Goal: Communication & Community: Answer question/provide support

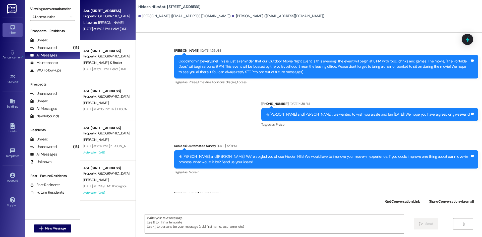
scroll to position [5606, 0]
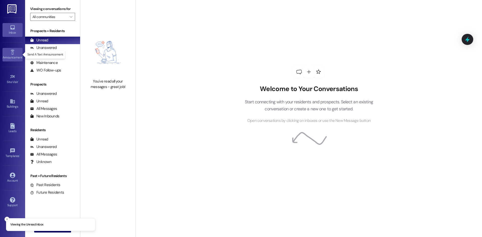
click at [11, 56] on div "Announcement •" at bounding box center [12, 57] width 25 height 5
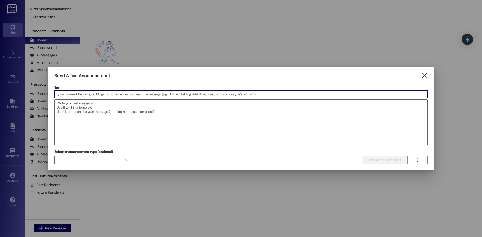
click at [106, 95] on input at bounding box center [241, 94] width 372 height 8
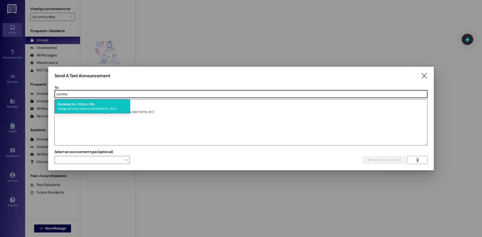
type input "commu"
click at [108, 104] on div "Commu nity: Hidden Hills Message all current residents of Hidden Hills" at bounding box center [92, 106] width 75 height 14
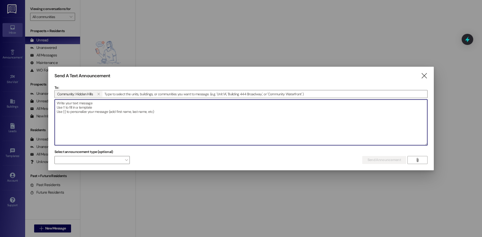
click at [93, 104] on textarea at bounding box center [241, 123] width 372 height 46
paste textarea "Hey neighbors! Just a sweet reminder that our Kona Ice Resident Event is happen…"
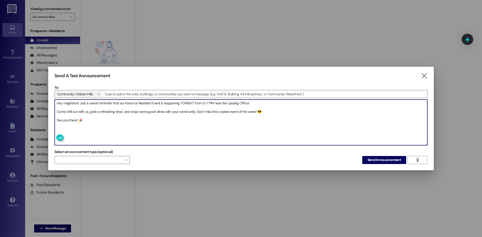
click at [78, 104] on textarea "Hey neighbors! Just a sweet reminder that our Kona Ice Resident Event is happen…" at bounding box center [241, 123] width 372 height 46
drag, startPoint x: 265, startPoint y: 113, endPoint x: 259, endPoint y: 112, distance: 6.3
click at [259, 112] on textarea "Good afternoon! Just a sweet reminder that our Kona Ice Resident Event is happe…" at bounding box center [241, 123] width 372 height 46
drag, startPoint x: 261, startPoint y: 111, endPoint x: 197, endPoint y: 113, distance: 64.3
click at [197, 113] on textarea "Good afternoon! Just a sweet reminder that our Kona Ice Resident Event is happe…" at bounding box center [241, 123] width 372 height 46
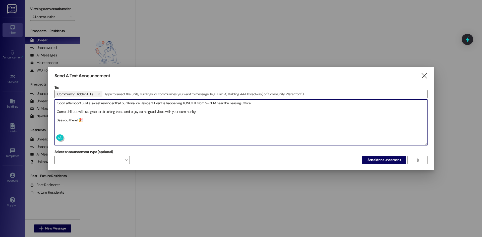
click at [56, 111] on textarea "Good afternoon! Just a sweet reminder that our Kona Ice Resident Event is happe…" at bounding box center [241, 123] width 372 height 46
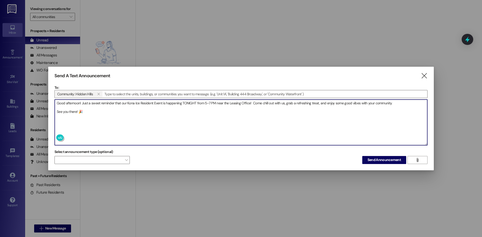
click at [82, 112] on textarea "Good afternoon! Just a sweet reminder that our Kona Ice Resident Event is happe…" at bounding box center [241, 123] width 372 height 46
drag, startPoint x: 82, startPoint y: 112, endPoint x: 79, endPoint y: 111, distance: 2.9
click at [79, 111] on textarea "Good afternoon! Just a sweet reminder that our Kona Ice Resident Event is happe…" at bounding box center [241, 123] width 372 height 46
click at [57, 112] on textarea "Good afternoon! Just a sweet reminder that our Kona Ice Resident Event is happe…" at bounding box center [241, 123] width 372 height 46
drag, startPoint x: 77, startPoint y: 111, endPoint x: 55, endPoint y: 106, distance: 23.0
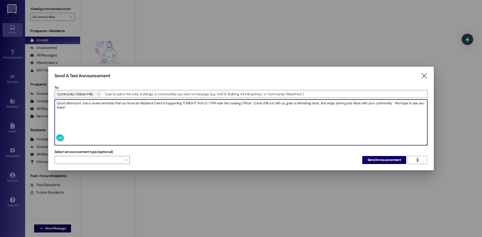
click at [55, 106] on textarea "Good afternoon! Just a sweet reminder that our Kona Ice Resident Event is happe…" at bounding box center [241, 123] width 372 height 46
type textarea "Good afternoon! Just a sweet reminder that our Kona Ice Resident Event is happe…"
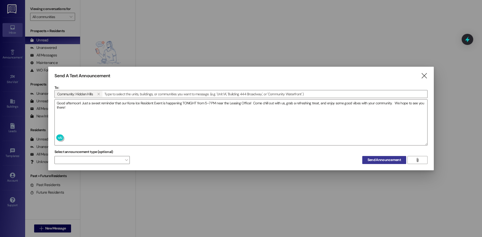
click at [376, 161] on span "Send Announcement" at bounding box center [383, 159] width 33 height 5
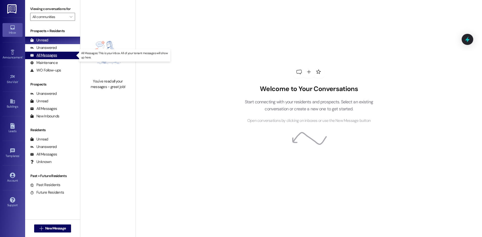
click at [48, 53] on div "All Messages" at bounding box center [43, 55] width 27 height 5
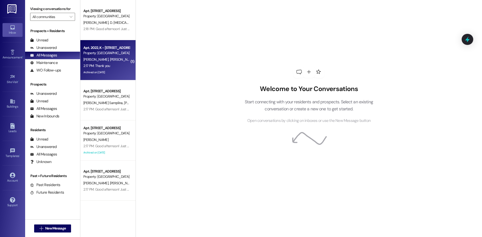
click at [111, 69] on div "2:17 PM: Thank you 2:17 PM: Thank you" at bounding box center [106, 66] width 47 height 6
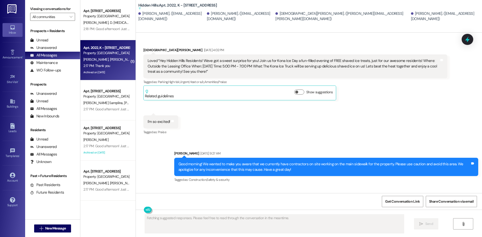
scroll to position [13145, 0]
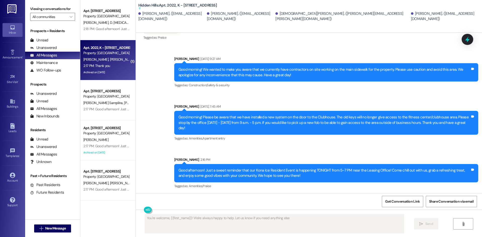
type textarea "You're welcome, {{first_name}}! We're always happy to help. Let us know if you …"
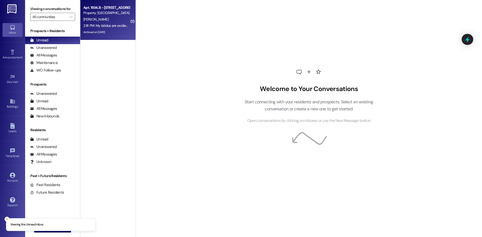
click at [104, 21] on div "L. Hall" at bounding box center [106, 19] width 47 height 6
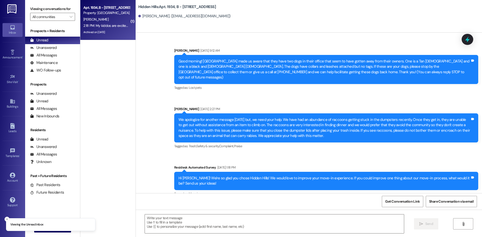
type textarea "Fetching suggested responses. Please feel free to read through the conversation…"
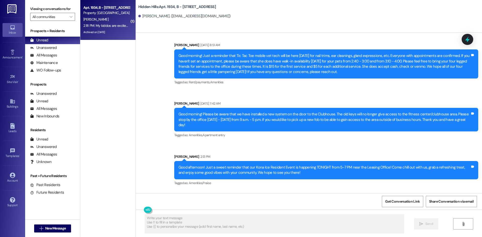
scroll to position [9322, 0]
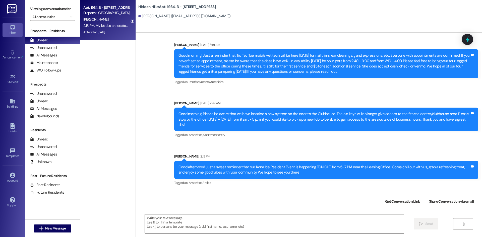
click at [268, 220] on textarea at bounding box center [274, 224] width 259 height 19
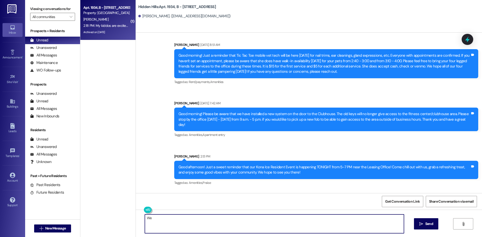
type textarea "W"
type textarea "We are glad they are excited! We will see you then!"
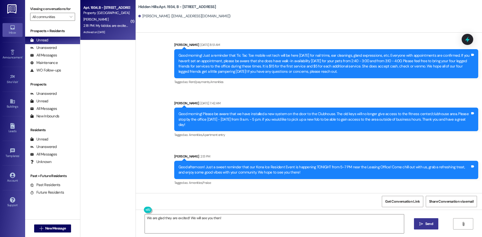
click at [426, 225] on span "Send" at bounding box center [429, 223] width 8 height 5
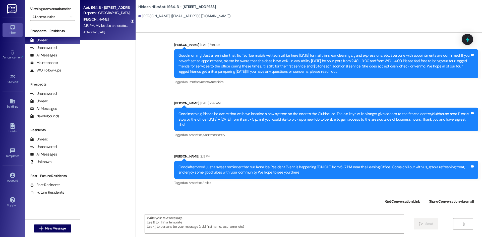
scroll to position [9322, 0]
